Goal: Task Accomplishment & Management: Manage account settings

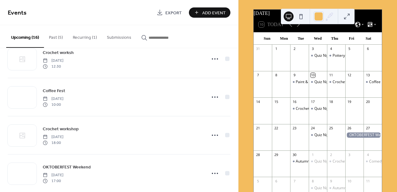
scroll to position [25, 0]
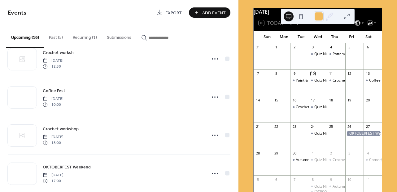
click at [333, 29] on div "10 Today" at bounding box center [318, 22] width 128 height 15
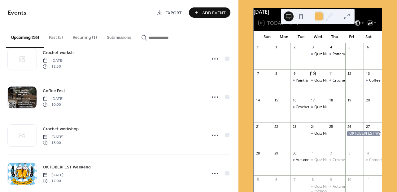
click at [321, 30] on div "10 Today" at bounding box center [318, 22] width 128 height 15
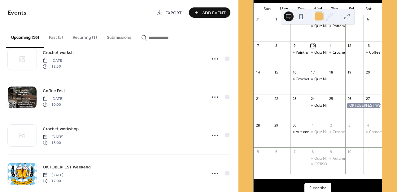
scroll to position [9, 0]
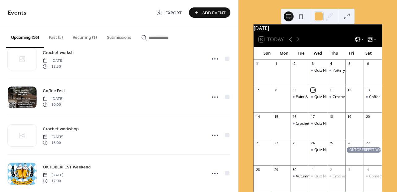
click at [297, 38] on div "10 Today" at bounding box center [318, 39] width 128 height 15
click at [299, 43] on icon at bounding box center [297, 39] width 7 height 7
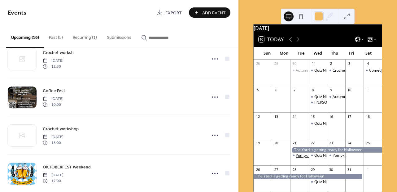
click at [303, 157] on div "Pumpkin Carving" at bounding box center [310, 155] width 29 height 5
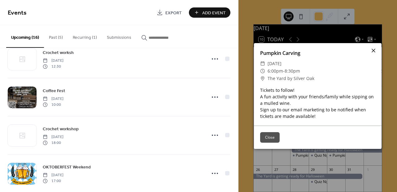
click at [377, 52] on icon at bounding box center [373, 50] width 7 height 7
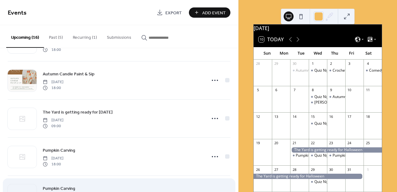
scroll to position [353, 0]
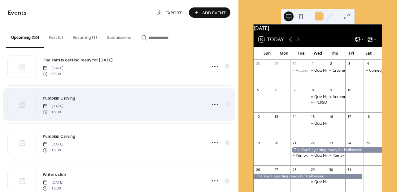
click at [213, 104] on div "Pumpkin Carving Tuesday, October 21, 2025 18:00" at bounding box center [119, 105] width 223 height 38
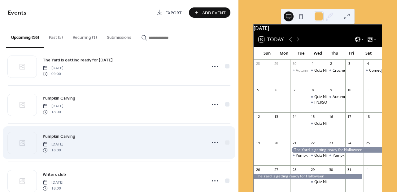
scroll to position [360, 0]
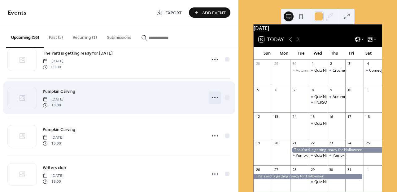
click at [209, 96] on div at bounding box center [215, 97] width 12 height 12
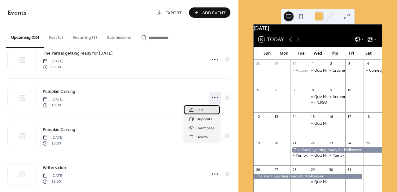
click at [202, 110] on span "Edit" at bounding box center [200, 110] width 7 height 7
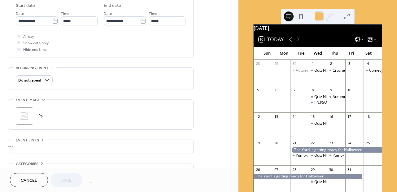
scroll to position [248, 0]
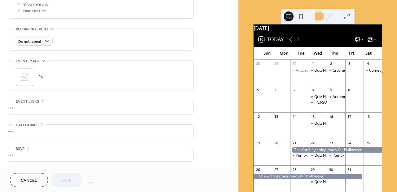
click at [28, 127] on div "•••" at bounding box center [100, 131] width 185 height 13
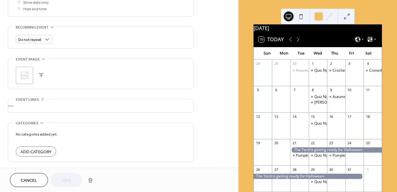
click at [29, 104] on div "•••" at bounding box center [100, 105] width 185 height 13
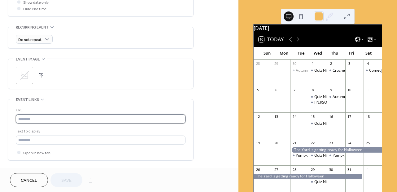
click at [29, 122] on input "text" at bounding box center [101, 118] width 170 height 9
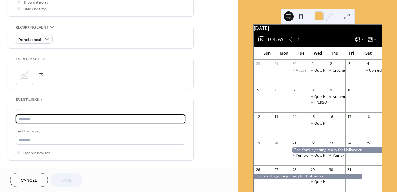
paste input "**********"
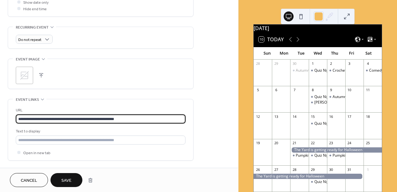
type input "**********"
click at [40, 74] on button "button" at bounding box center [41, 75] width 9 height 9
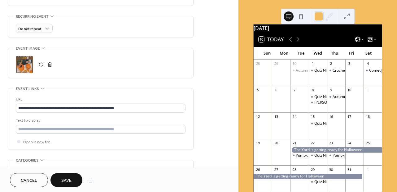
scroll to position [140, 0]
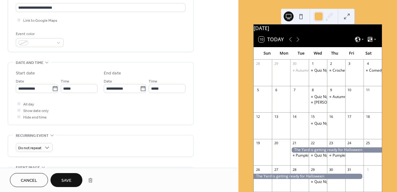
click at [74, 176] on button "Save" at bounding box center [67, 180] width 32 height 14
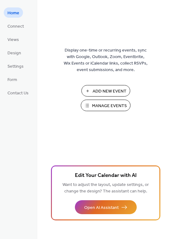
click at [98, 106] on span "Manage Events" at bounding box center [109, 106] width 35 height 7
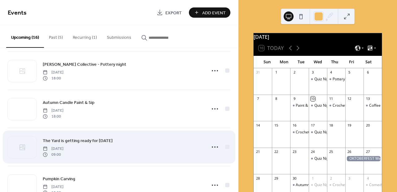
scroll to position [321, 0]
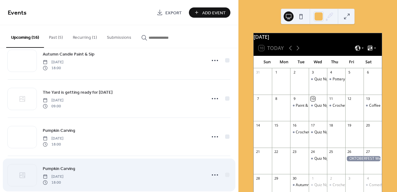
click at [54, 164] on div "Pumpkin Carving [DATE] 18:00" at bounding box center [119, 175] width 223 height 38
click at [54, 172] on link "Pumpkin Carving" at bounding box center [59, 168] width 33 height 7
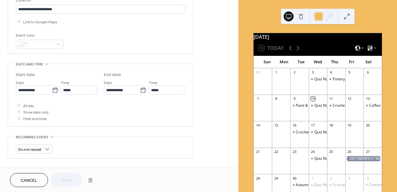
scroll to position [176, 0]
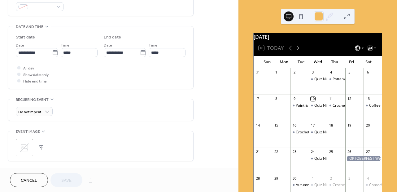
click at [23, 150] on icon at bounding box center [25, 148] width 10 height 10
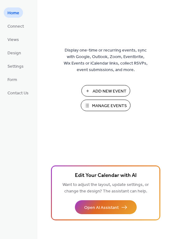
click at [120, 108] on span "Manage Events" at bounding box center [109, 106] width 35 height 7
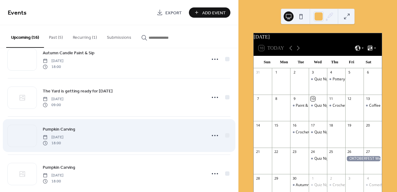
scroll to position [332, 0]
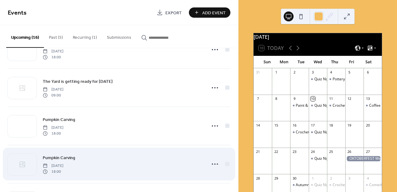
click at [67, 157] on span "Pumpkin Carving" at bounding box center [59, 158] width 33 height 7
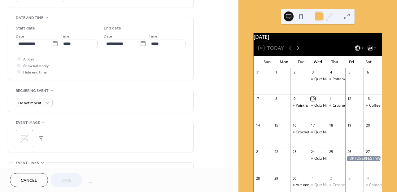
scroll to position [195, 0]
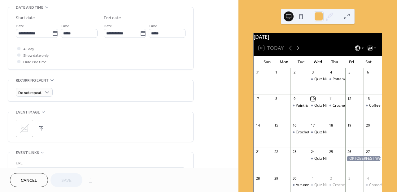
click at [34, 126] on div ";" at bounding box center [101, 128] width 170 height 17
click at [39, 129] on button "button" at bounding box center [41, 128] width 9 height 9
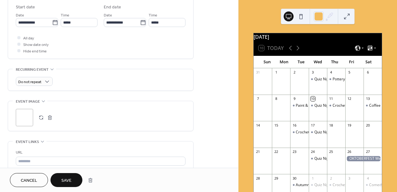
scroll to position [258, 0]
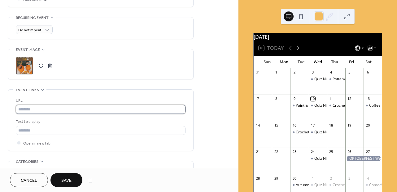
click at [46, 114] on input "text" at bounding box center [101, 109] width 170 height 9
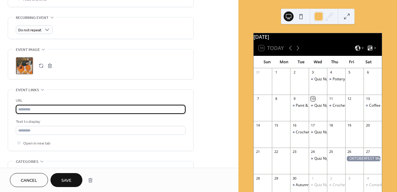
paste input "**********"
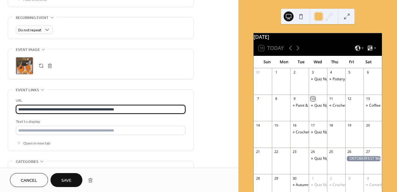
type input "**********"
click at [69, 183] on span "Save" at bounding box center [66, 180] width 10 height 7
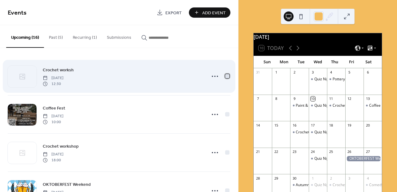
click at [225, 75] on div at bounding box center [227, 76] width 4 height 4
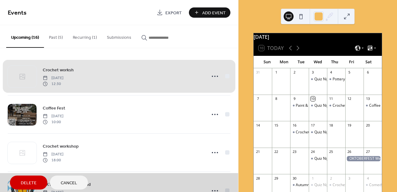
click at [217, 75] on span "Crochet worksh Thursday, September 11, 2025 12:30" at bounding box center [119, 76] width 223 height 38
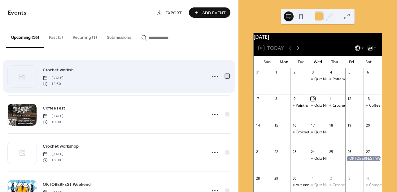
click at [224, 77] on div at bounding box center [227, 76] width 6 height 6
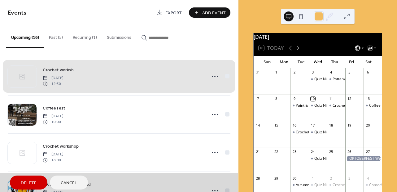
click at [225, 75] on span "Crochet worksh Thursday, September 11, 2025 12:30" at bounding box center [119, 76] width 223 height 38
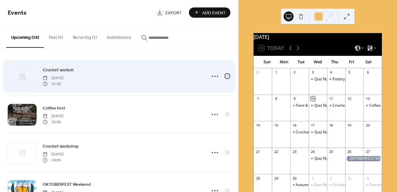
click at [225, 76] on div at bounding box center [227, 76] width 4 height 4
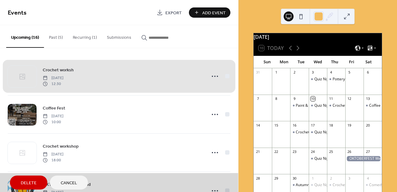
click at [35, 180] on span "Delete" at bounding box center [29, 183] width 16 height 7
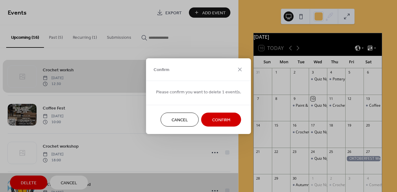
click at [224, 115] on button "Confirm" at bounding box center [221, 120] width 40 height 14
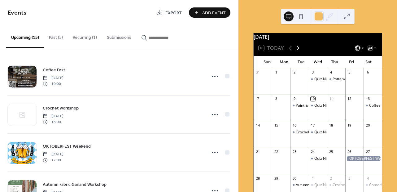
click at [298, 52] on icon at bounding box center [297, 47] width 7 height 7
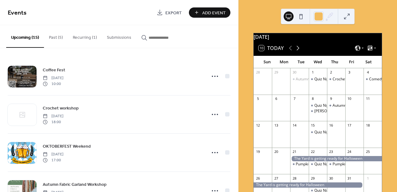
click at [300, 52] on icon at bounding box center [297, 47] width 7 height 7
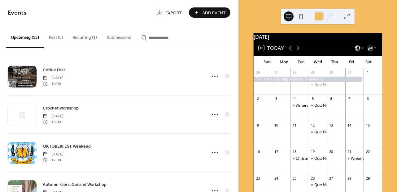
click at [294, 51] on icon at bounding box center [290, 47] width 7 height 7
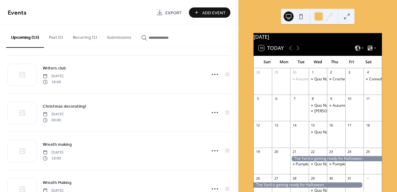
scroll to position [52, 0]
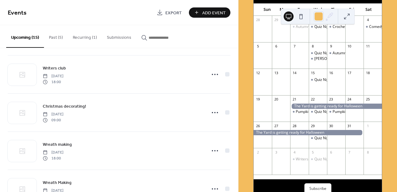
click at [331, 141] on div at bounding box center [336, 138] width 18 height 16
click at [212, 10] on span "Add Event" at bounding box center [214, 13] width 24 height 7
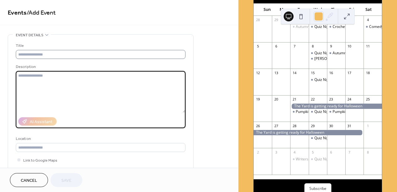
type textarea "*"
click at [86, 52] on input "text" at bounding box center [101, 54] width 170 height 9
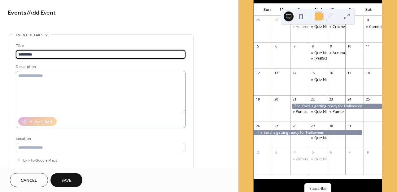
type input "*********"
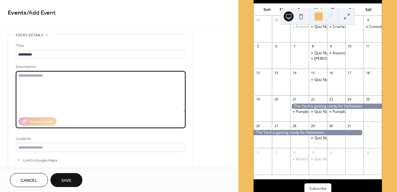
click at [50, 91] on textarea at bounding box center [101, 92] width 170 height 42
type textarea "*"
type textarea "**********"
